Goal: Transaction & Acquisition: Purchase product/service

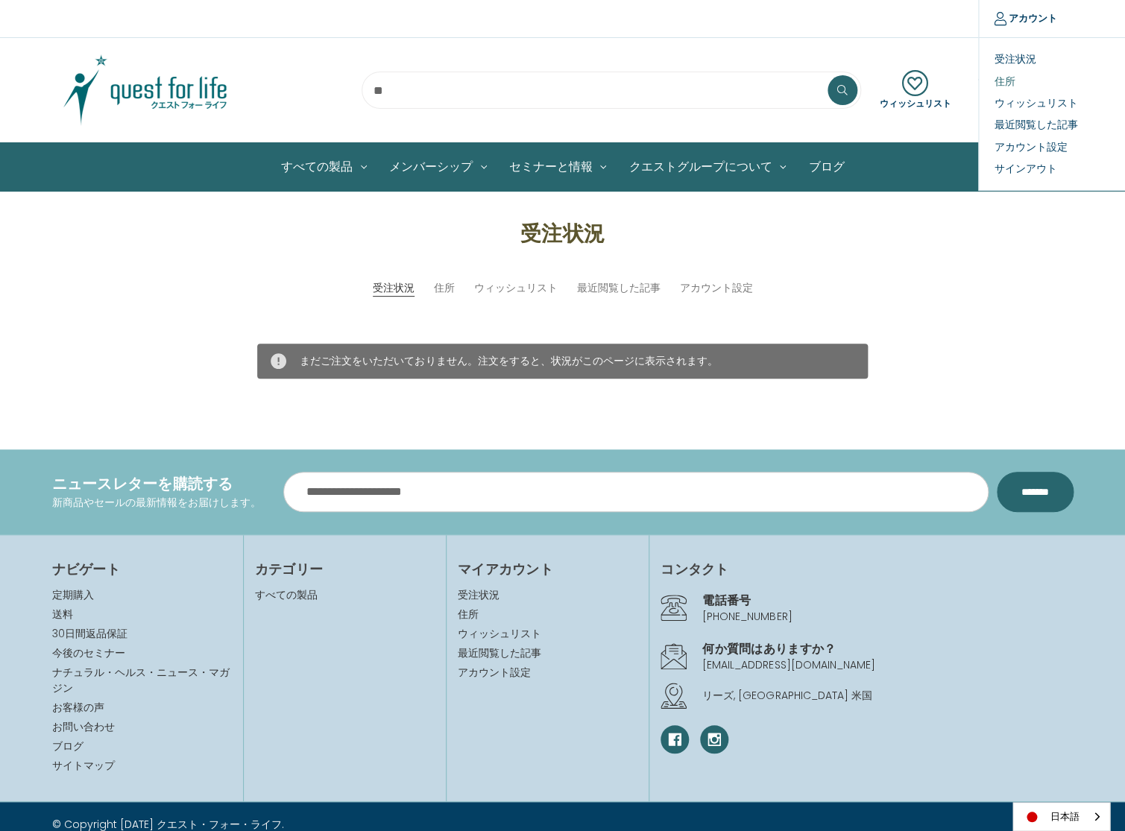
click at [1011, 80] on link "住所" at bounding box center [1053, 81] width 148 height 22
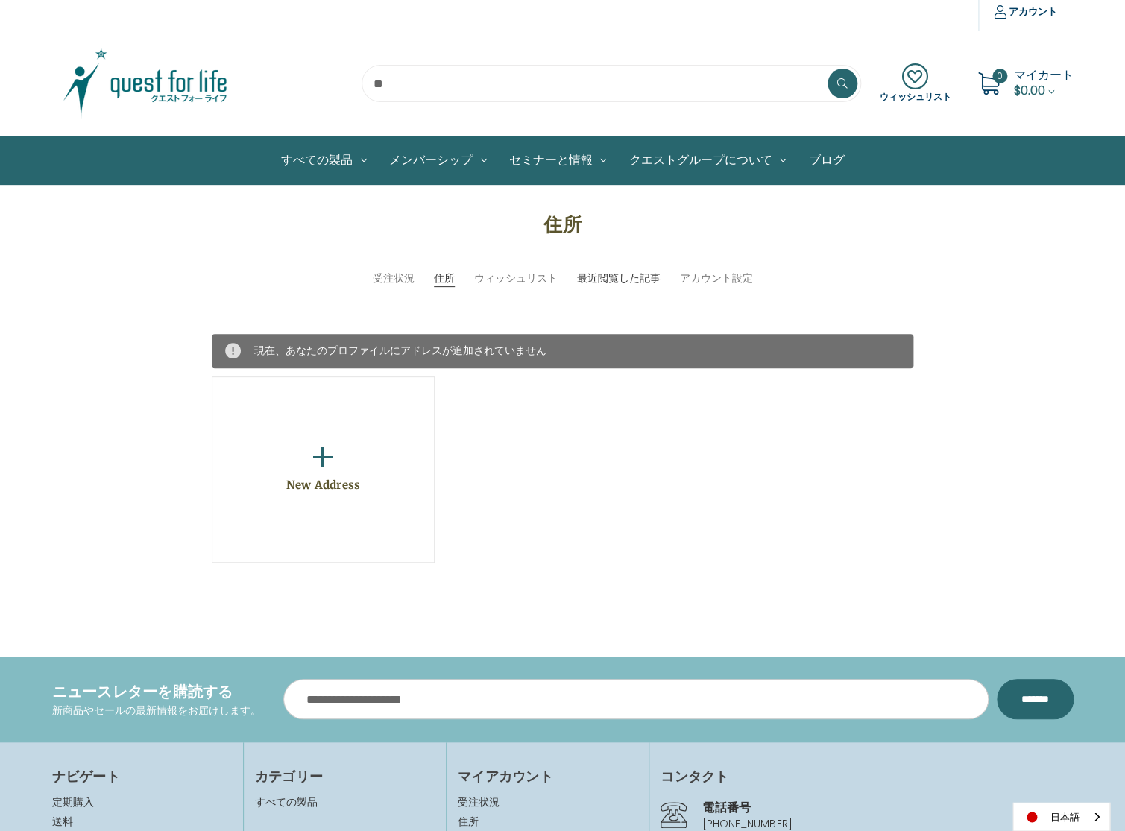
scroll to position [3, 0]
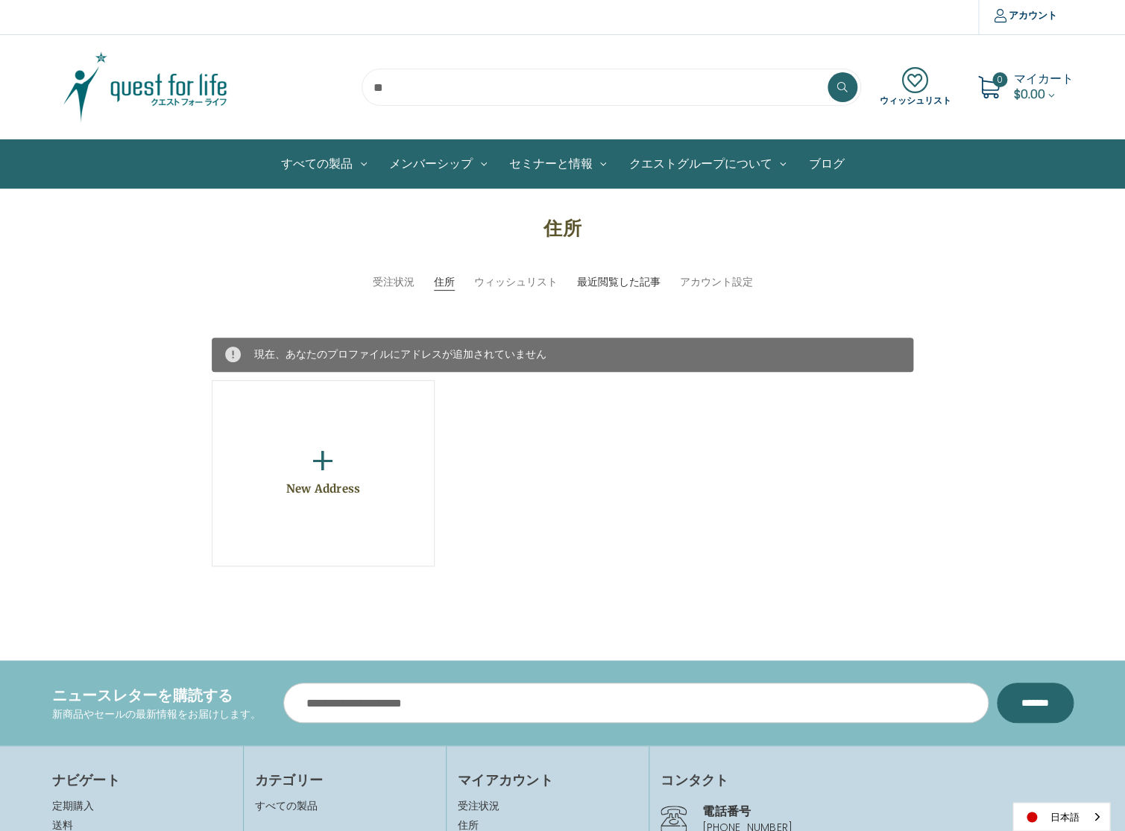
click at [617, 280] on link "最近閲覧した記事" at bounding box center [617, 282] width 83 height 16
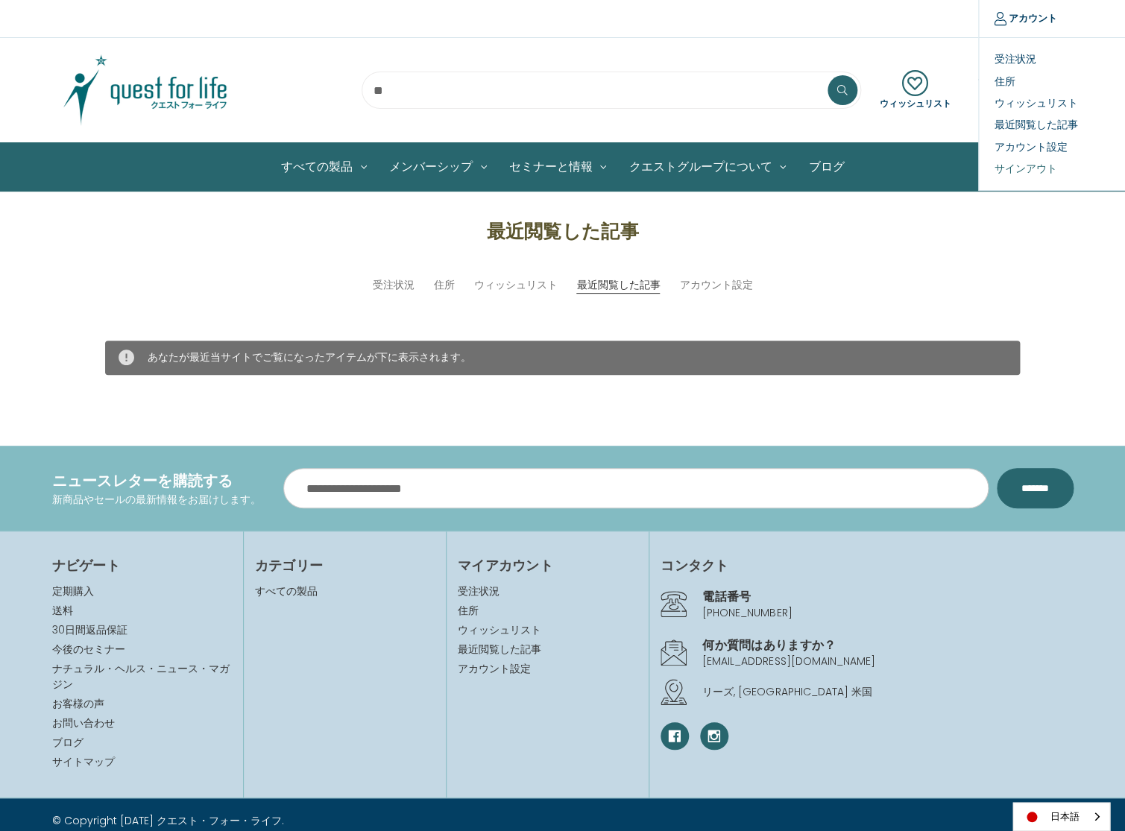
click at [1020, 167] on link "サインアウト" at bounding box center [1053, 169] width 148 height 22
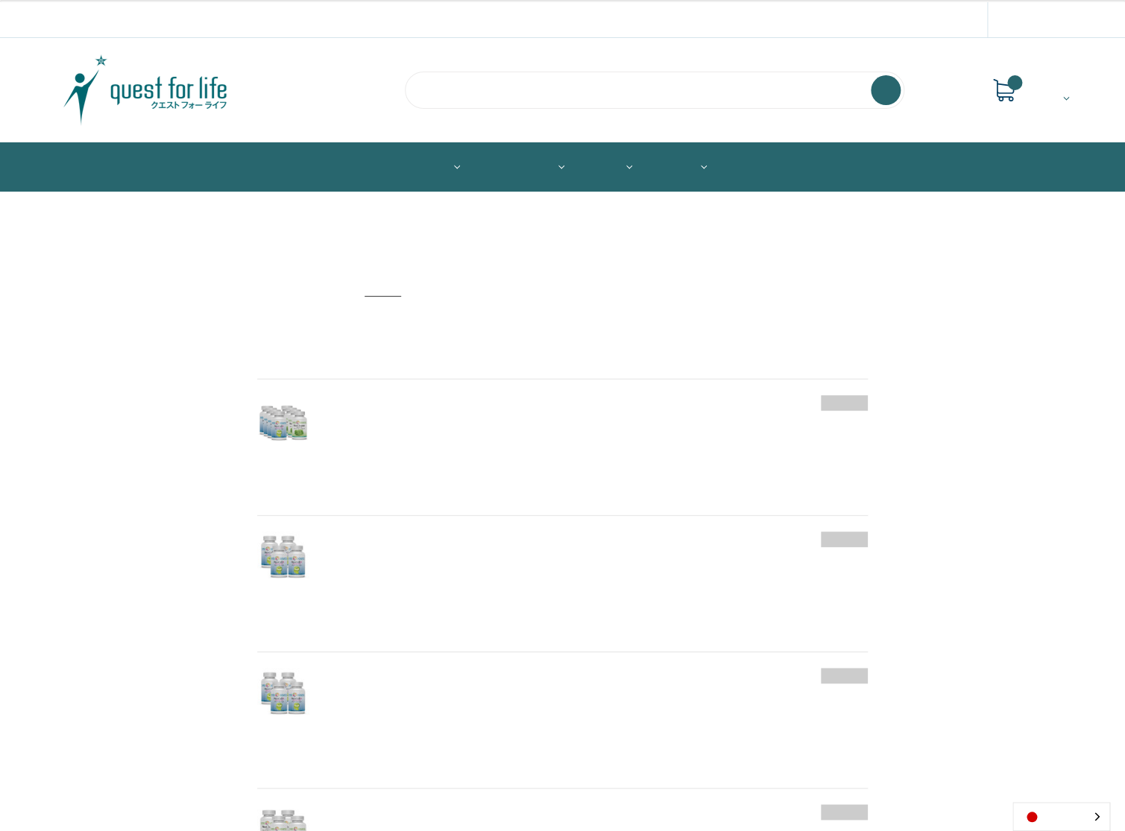
click at [484, 78] on input "search" at bounding box center [654, 90] width 499 height 37
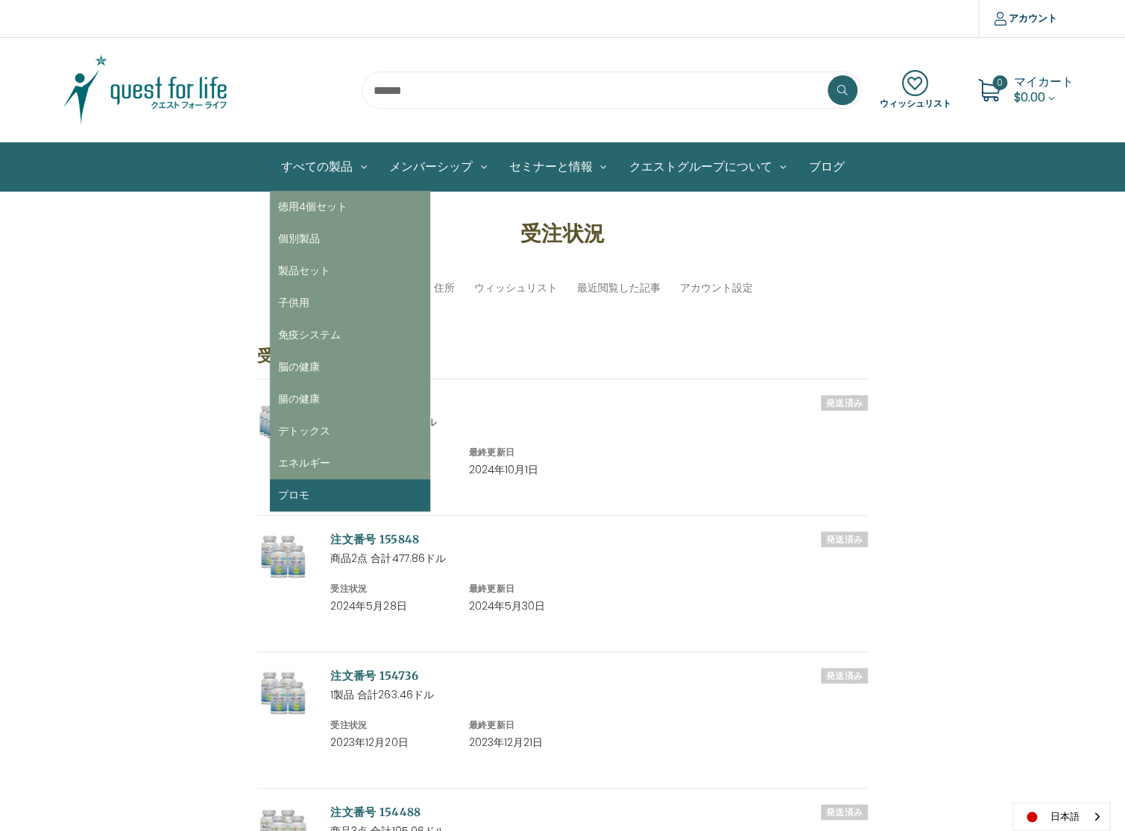
click at [346, 492] on link "プロモ" at bounding box center [350, 495] width 160 height 32
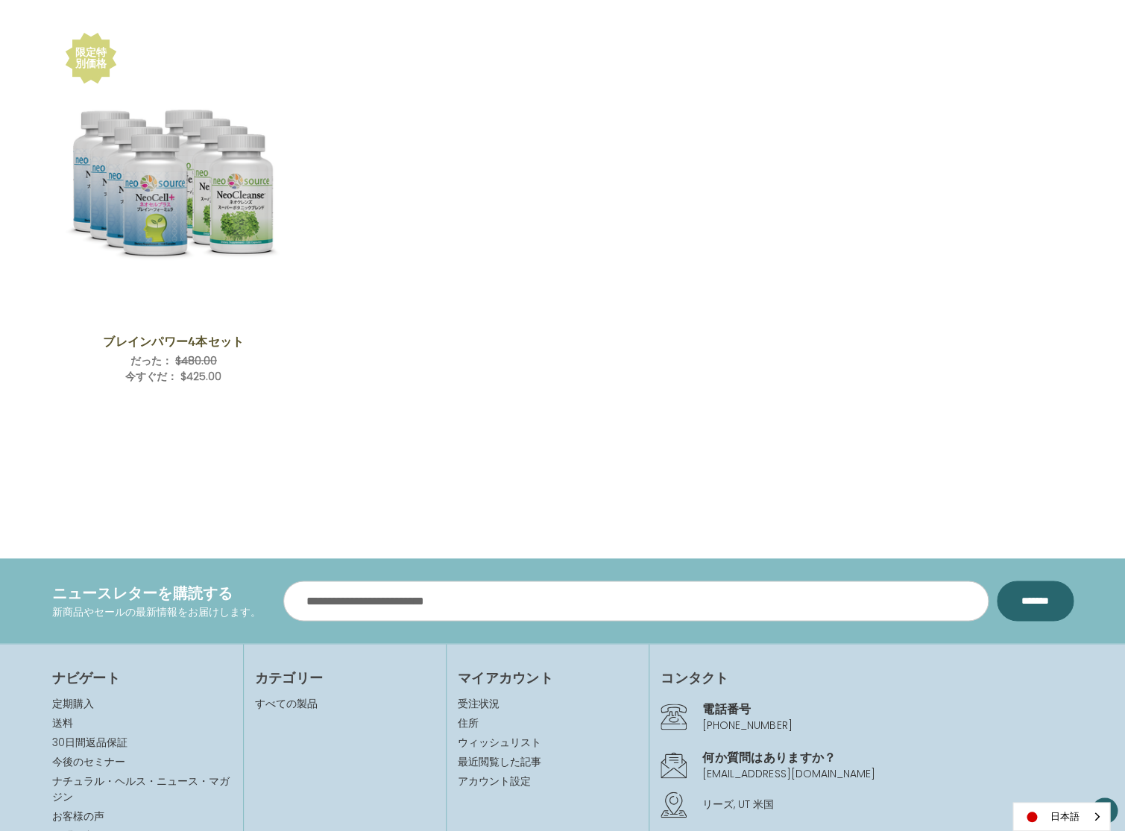
scroll to position [286, 0]
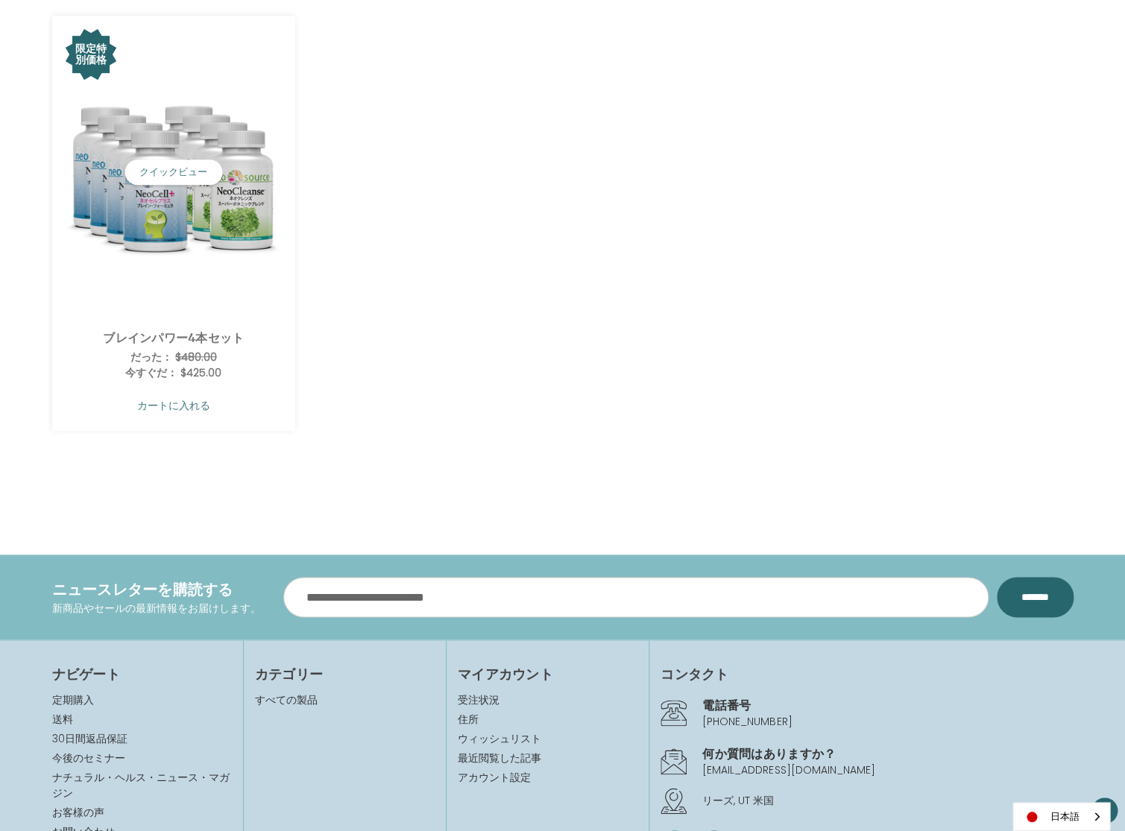
click at [195, 405] on link "カートに入れる" at bounding box center [173, 405] width 221 height 28
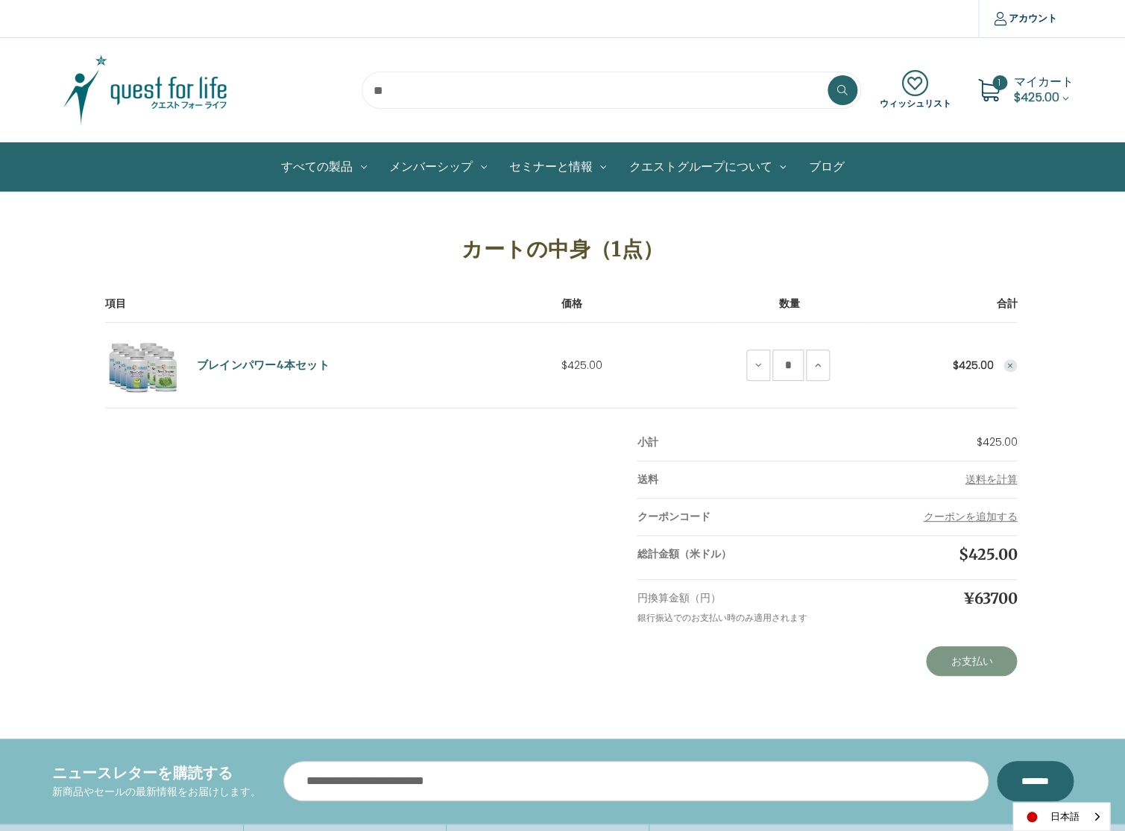
click at [982, 663] on link "お支払い" at bounding box center [971, 661] width 91 height 30
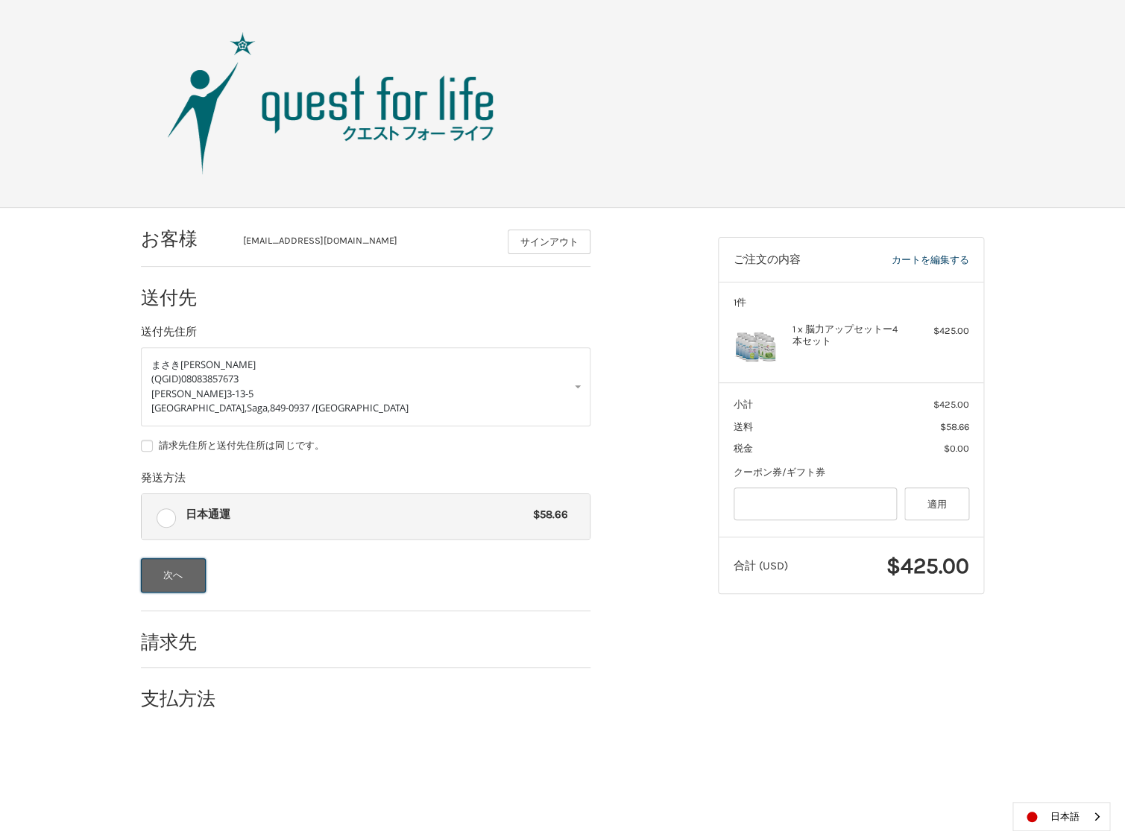
click at [165, 567] on button "次へ" at bounding box center [173, 575] width 65 height 34
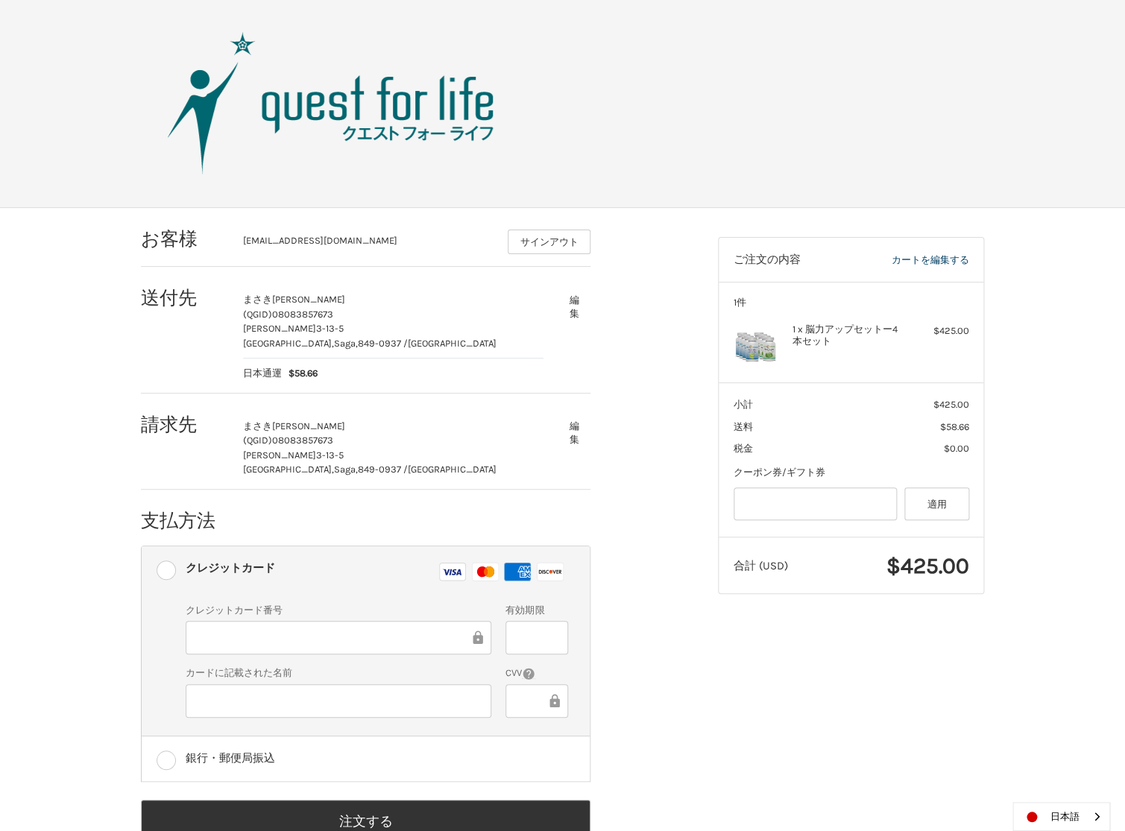
scroll to position [41, 0]
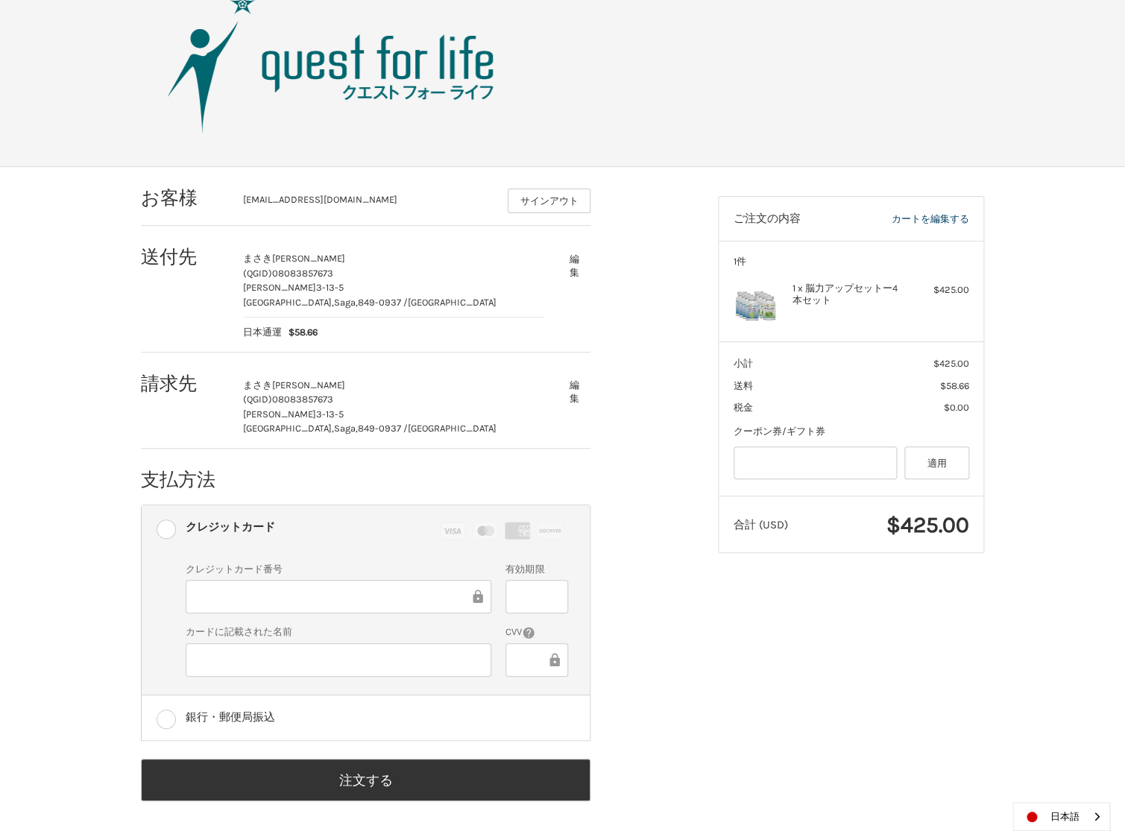
click at [766, 676] on div "お客様 dolphin.panda.17@gmail.com サインアウト 送付先 まさき 原口 (QGID) 08083857673 鍋島3-13-5 佐賀…" at bounding box center [563, 500] width 894 height 667
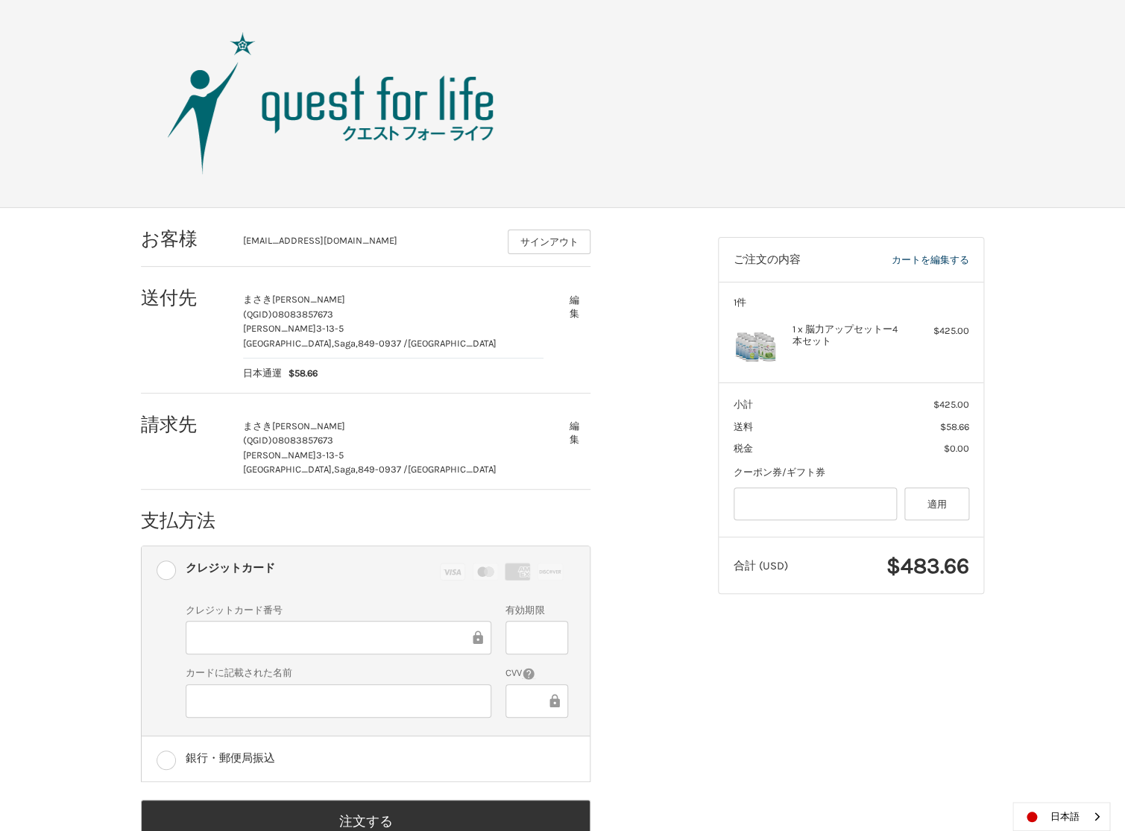
click at [863, 625] on div "お客様 dolphin.panda.17@gmail.com サインアウト 送付先 まさき 原口 (QGID) 08083857673 鍋島3-13-5 佐賀…" at bounding box center [563, 541] width 894 height 667
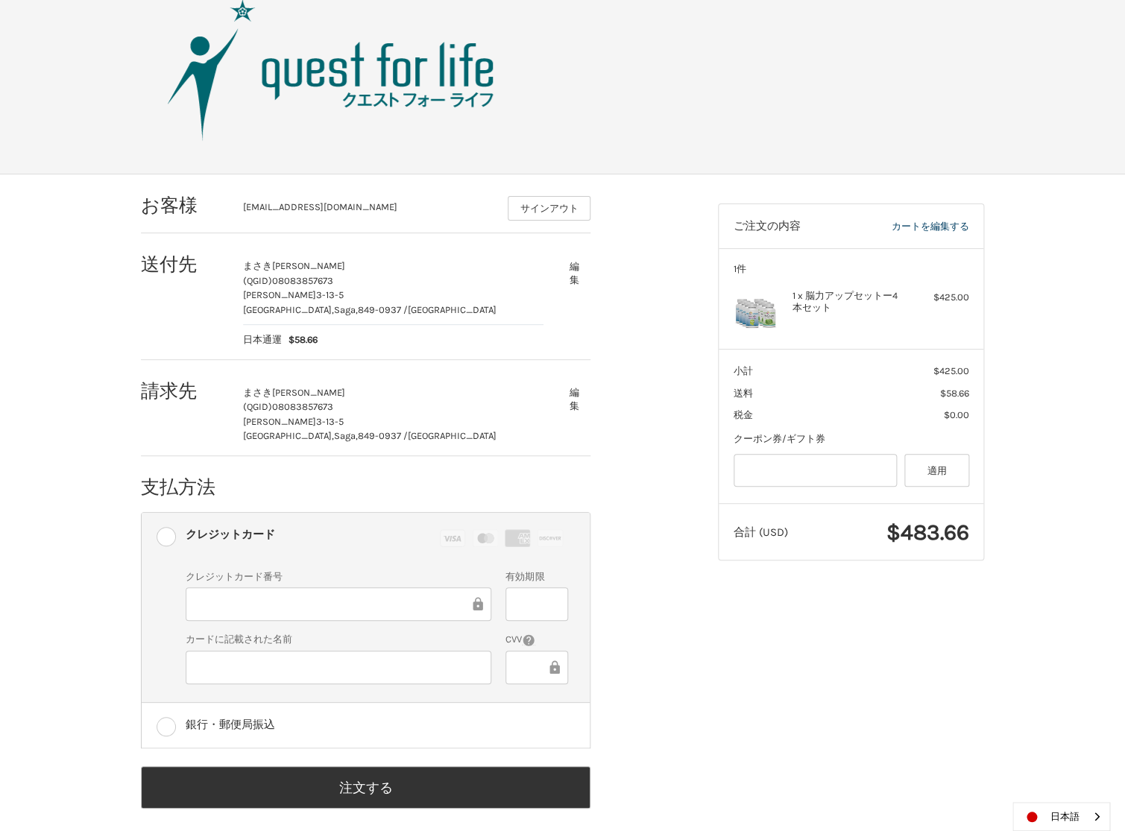
scroll to position [41, 0]
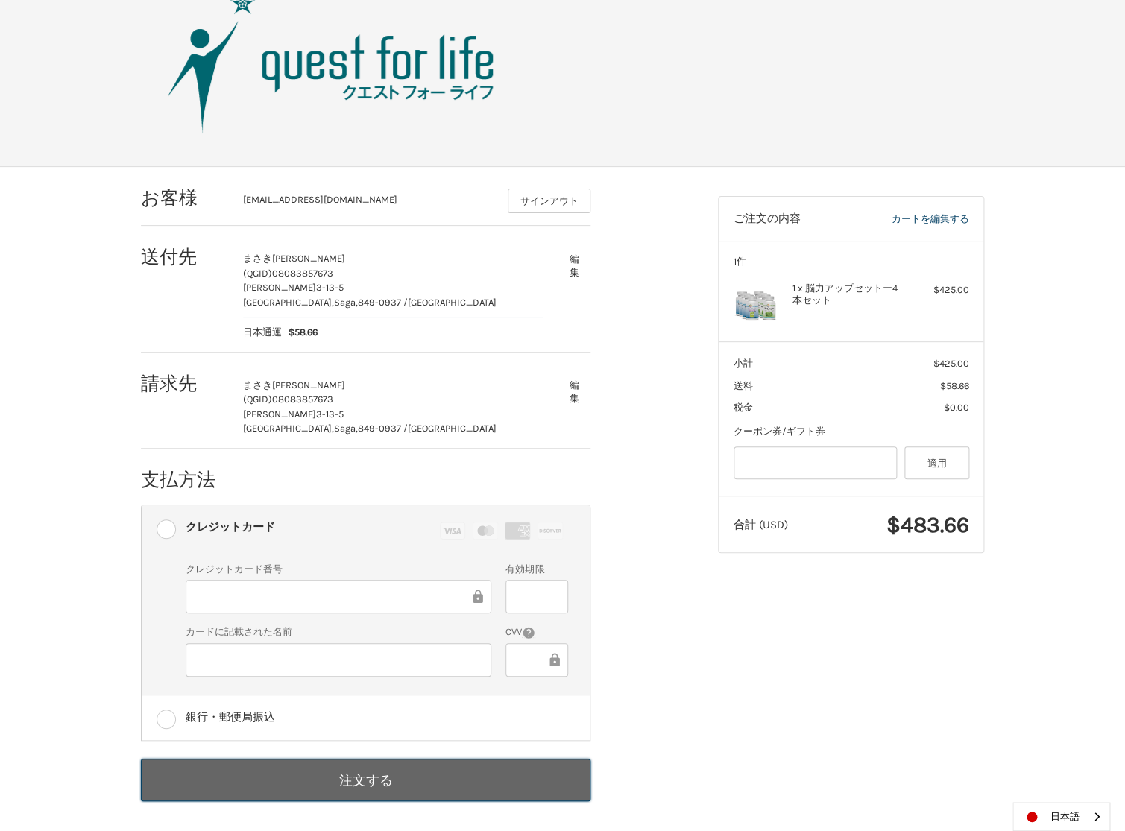
click at [376, 778] on button "注文する" at bounding box center [365, 780] width 449 height 42
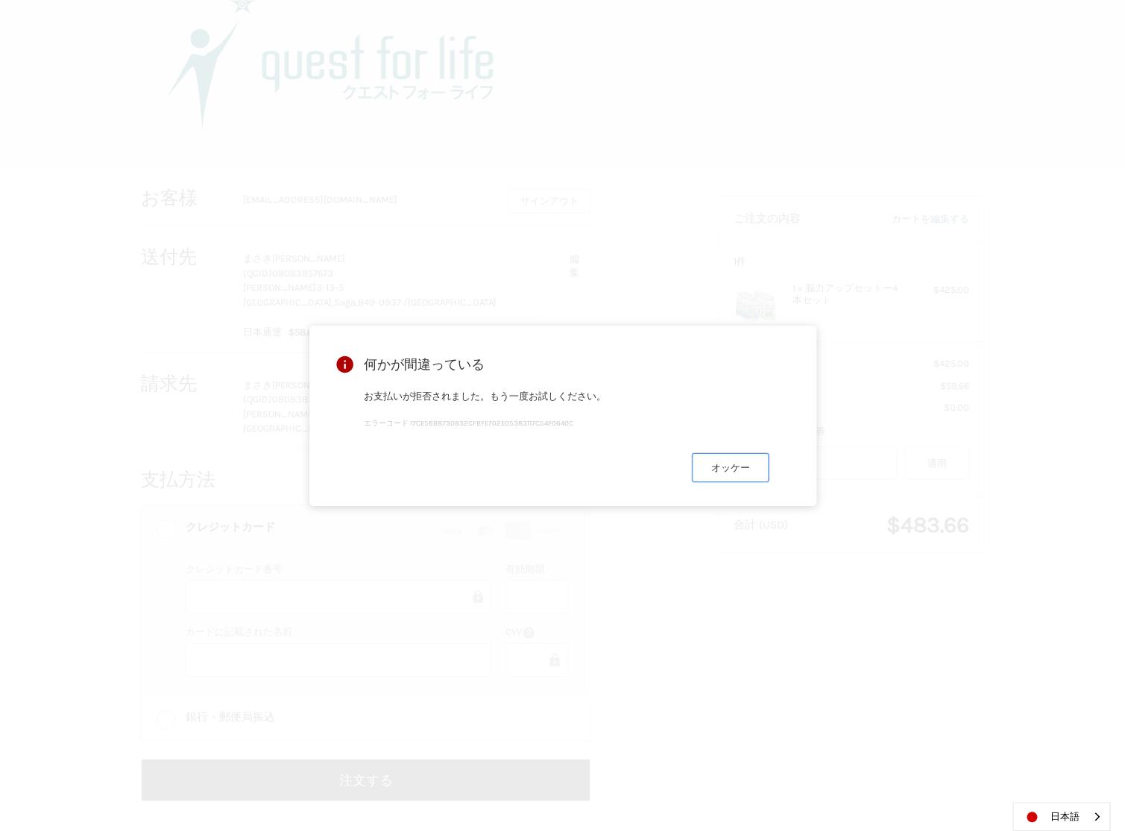
click at [731, 468] on button "オッケー" at bounding box center [730, 467] width 77 height 29
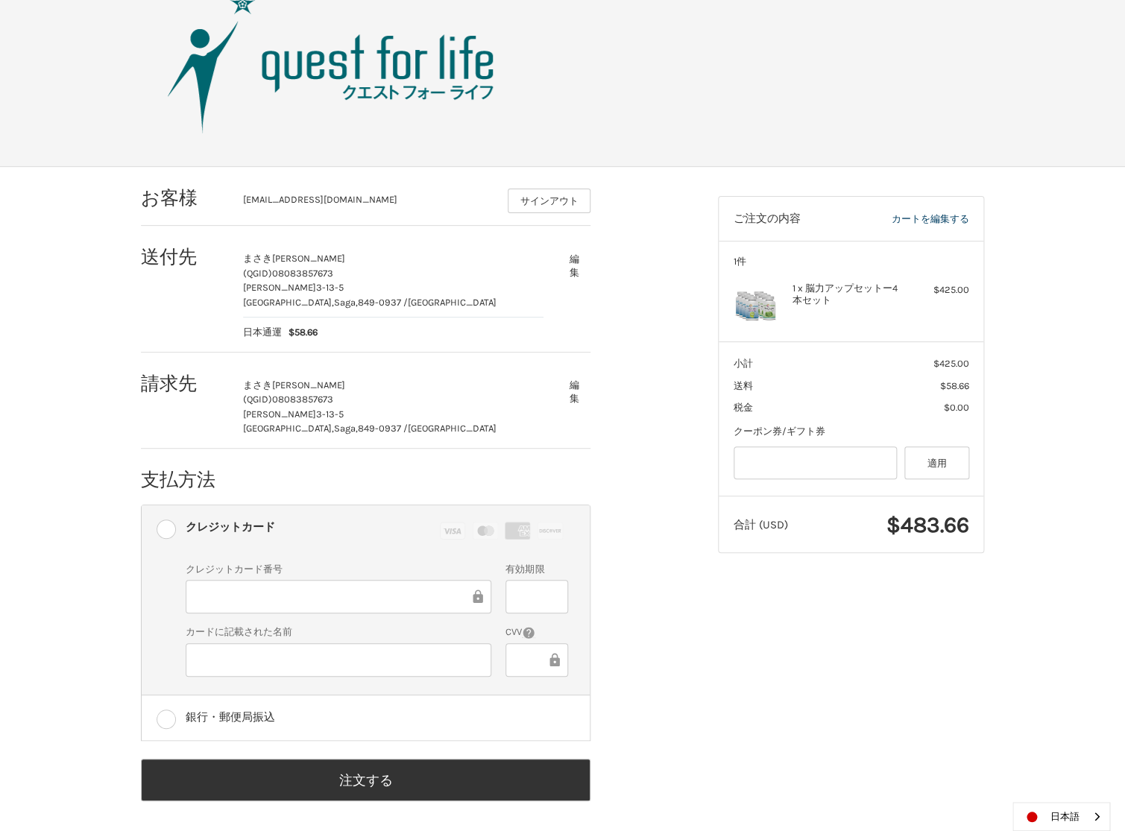
click at [576, 386] on button "編集" at bounding box center [574, 392] width 33 height 37
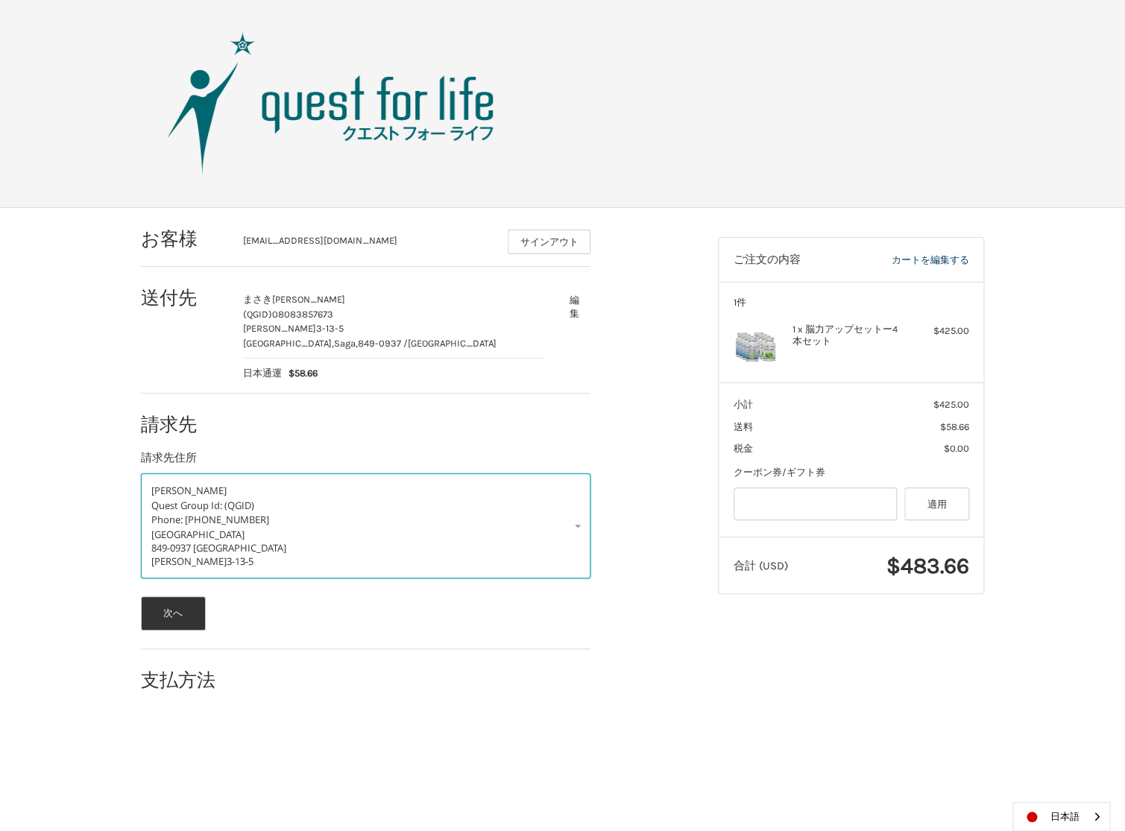
click at [576, 528] on link "原口 まさき Quest Group Id: (QGID) Phone: 08083857673 Japan 849-0937 Saga 佐賀市 鍋島3-13…" at bounding box center [365, 525] width 449 height 105
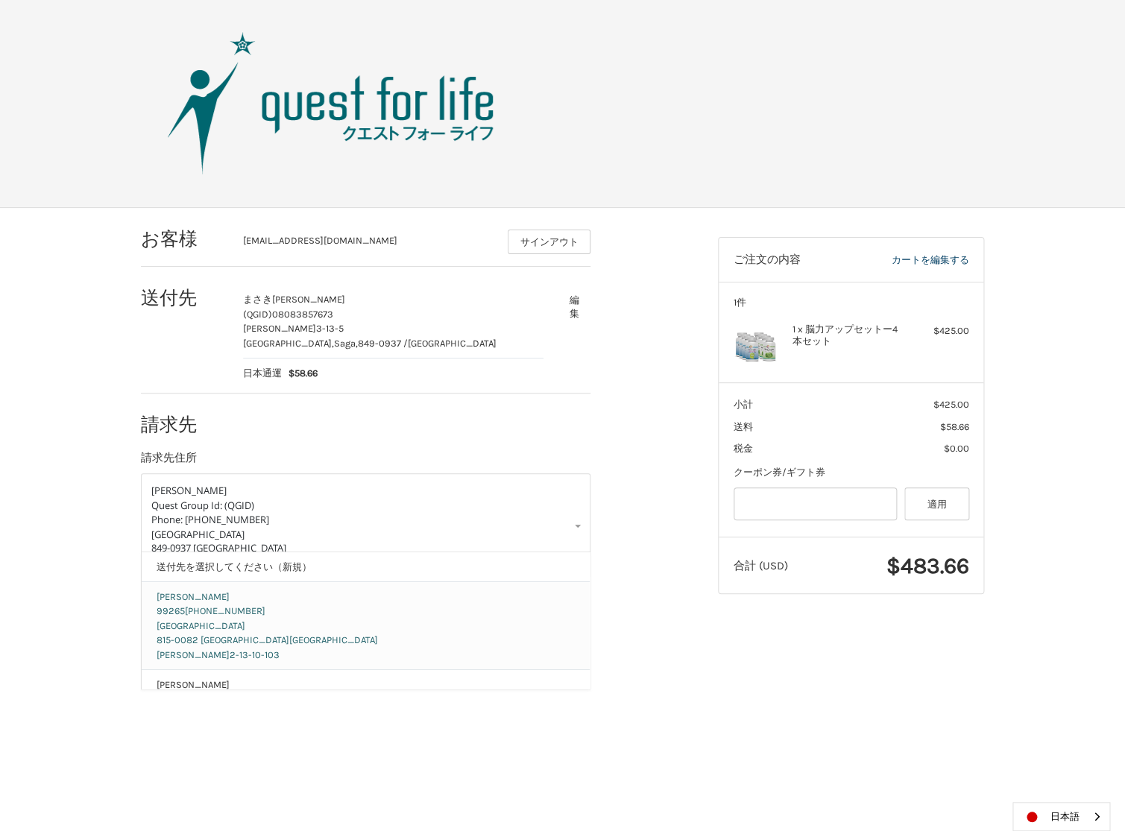
click at [315, 629] on p "Japan 815-0082 Fukuoka 福岡市南区 大楠2-13-10-103" at bounding box center [366, 641] width 419 height 44
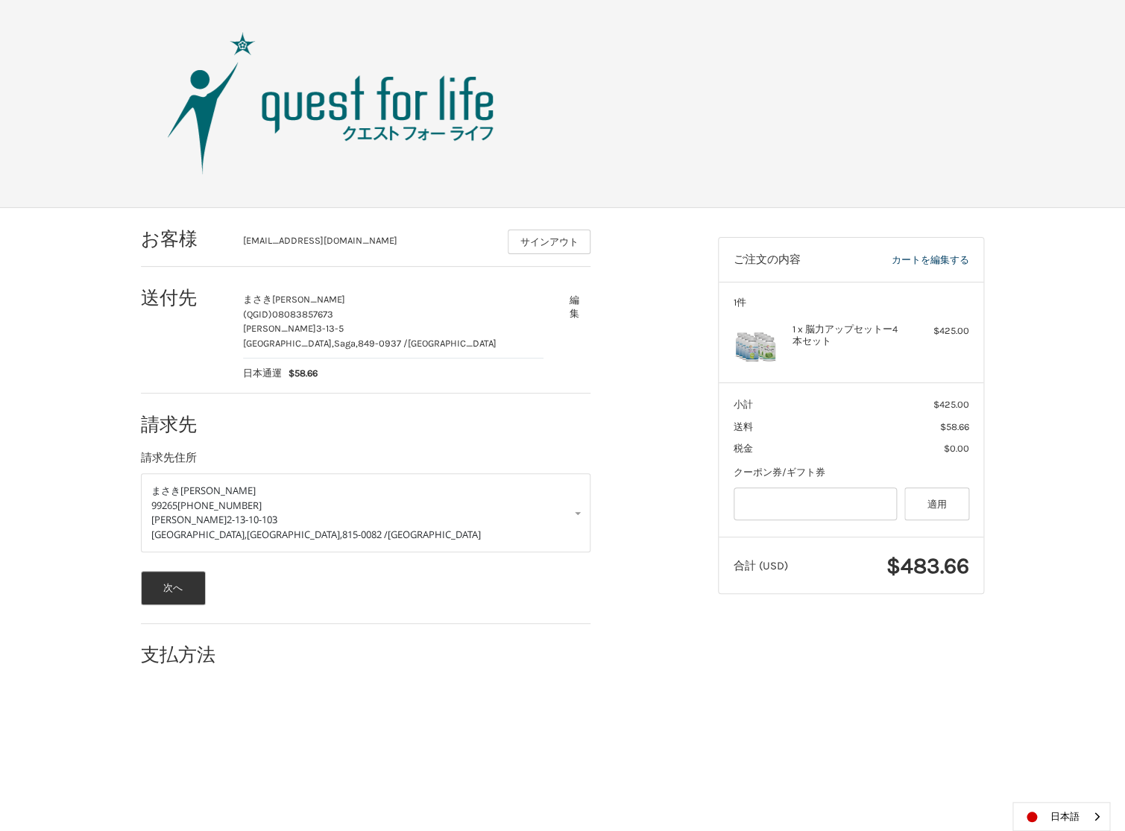
click at [377, 111] on img at bounding box center [331, 103] width 373 height 149
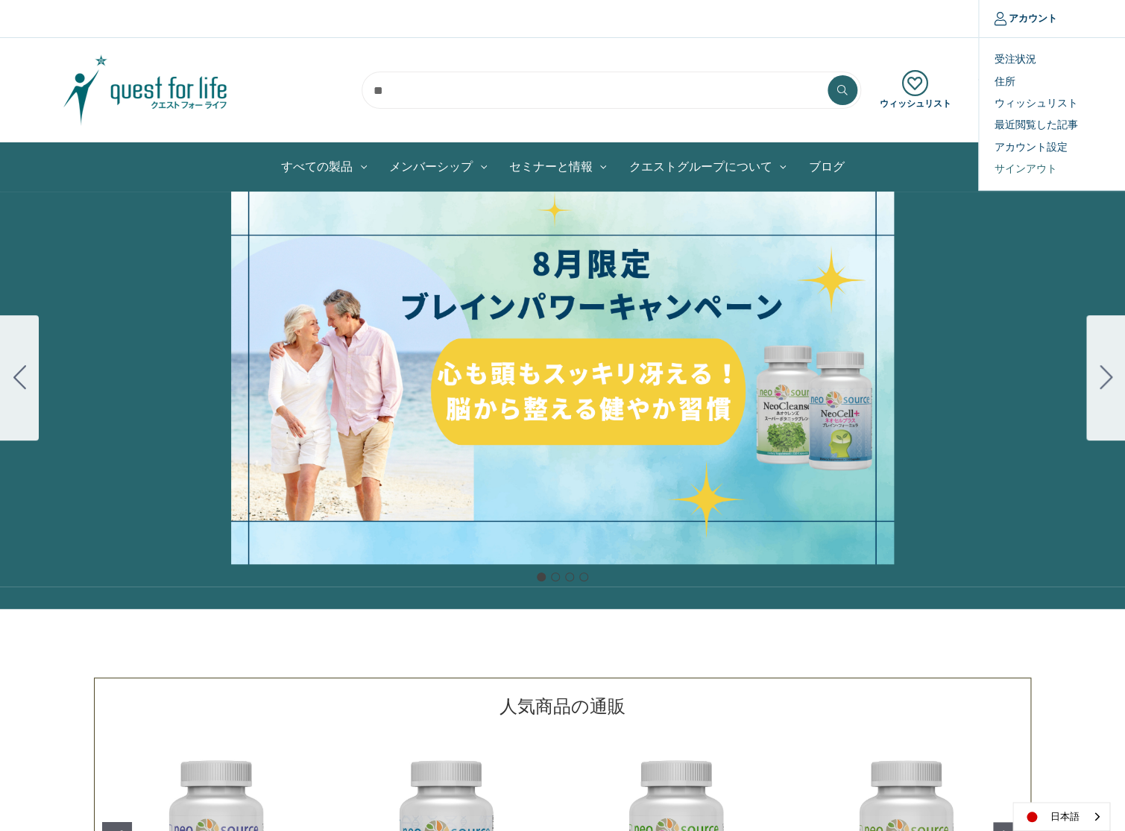
click at [1027, 168] on link "サインアウト" at bounding box center [1053, 169] width 148 height 22
